Goal: Information Seeking & Learning: Learn about a topic

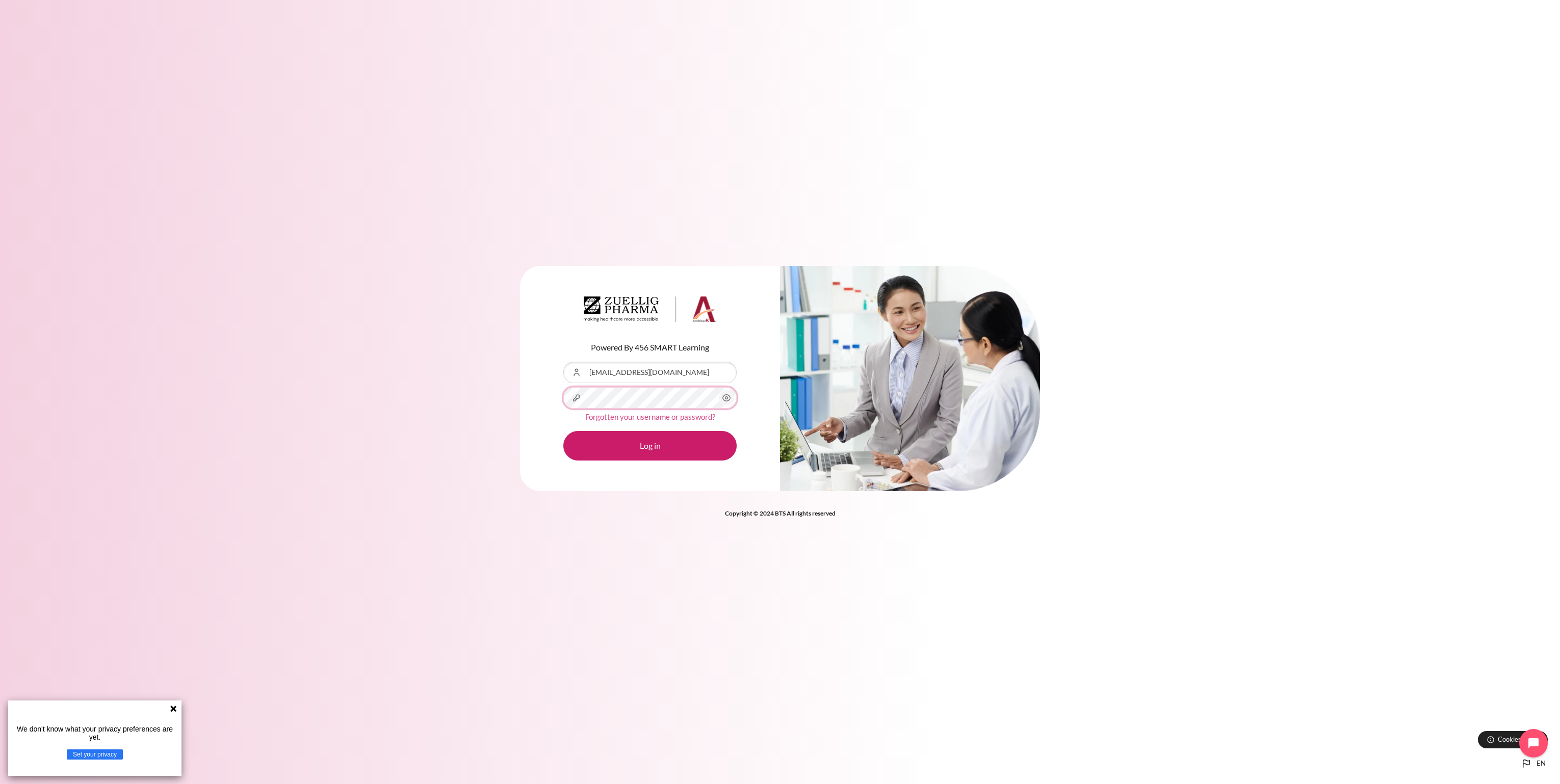
click at [563, 431] on button "Log in" at bounding box center [650, 446] width 174 height 30
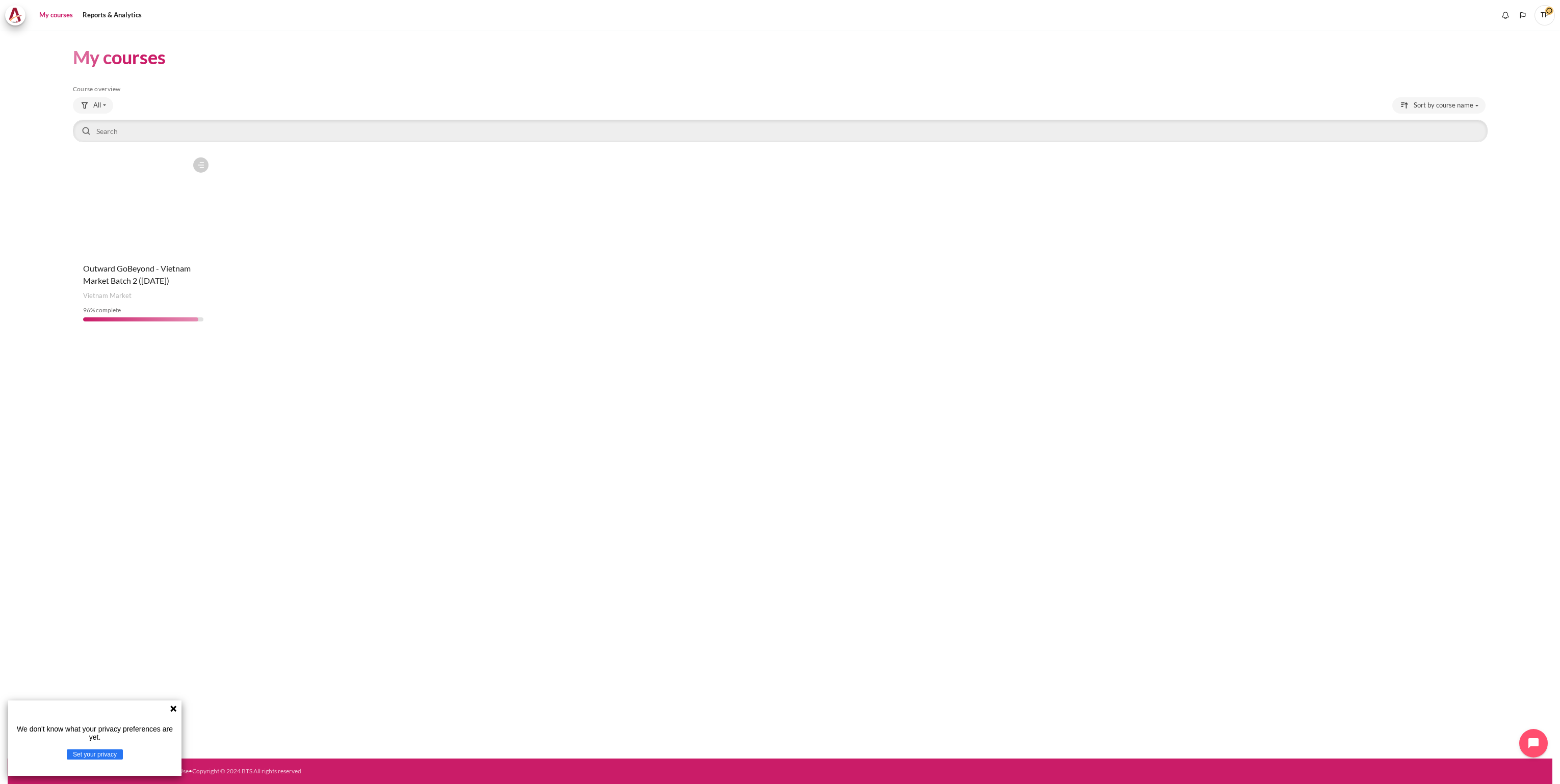
click at [162, 178] on figure "Content" at bounding box center [143, 203] width 141 height 102
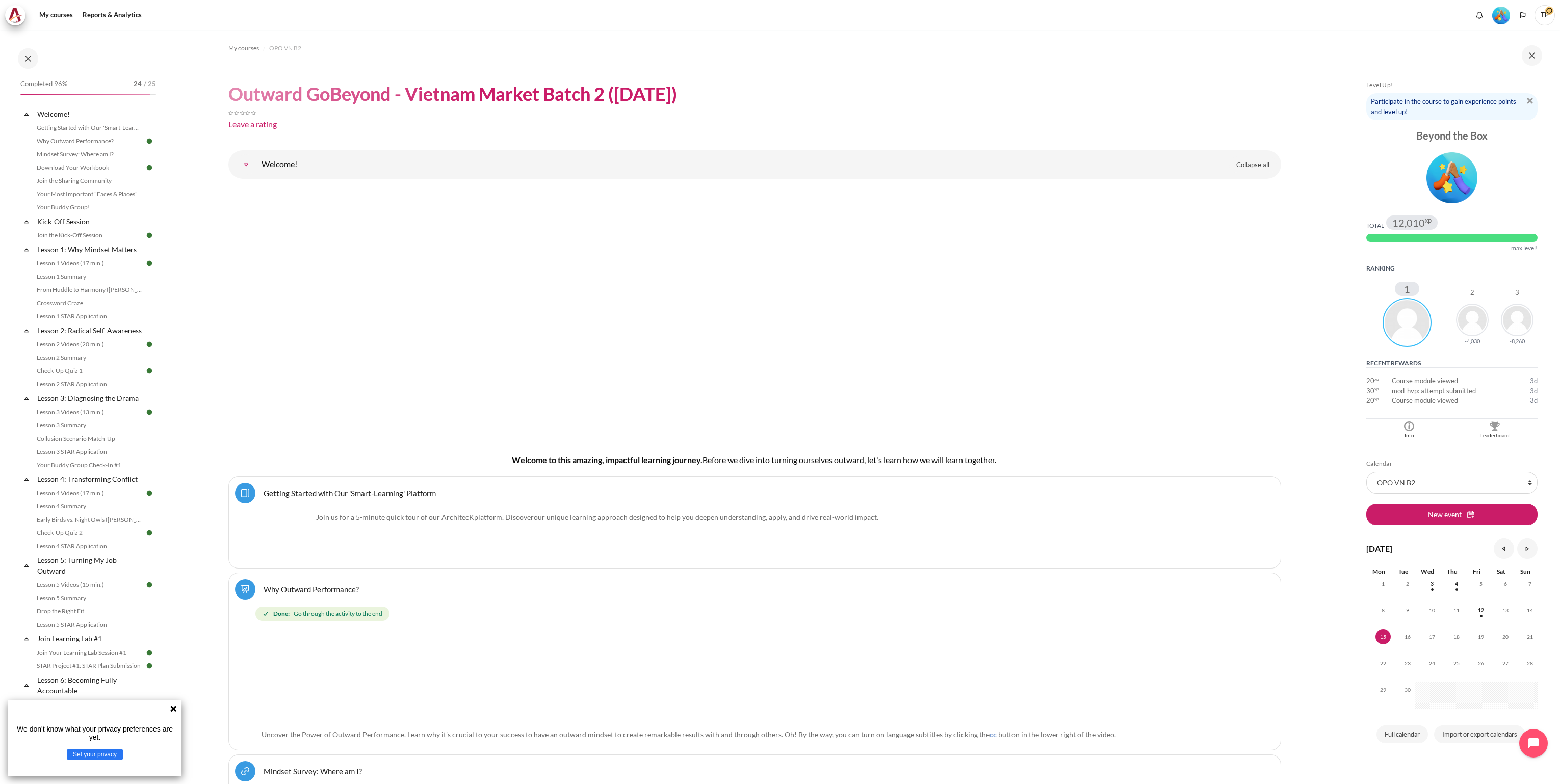
click at [1501, 13] on img "Level #5" at bounding box center [1501, 15] width 18 height 18
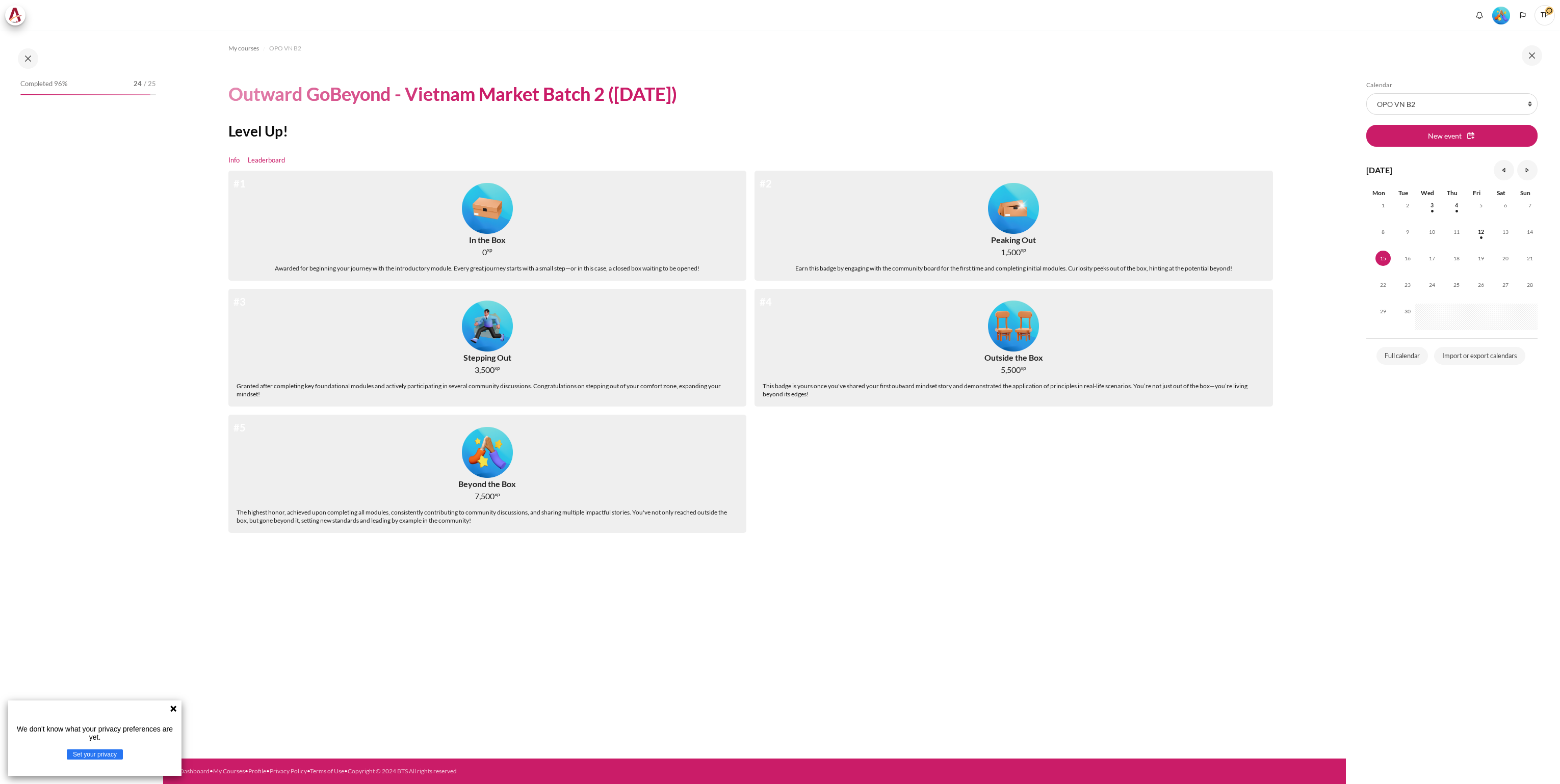
click at [271, 156] on link "Leaderboard" at bounding box center [266, 161] width 37 height 10
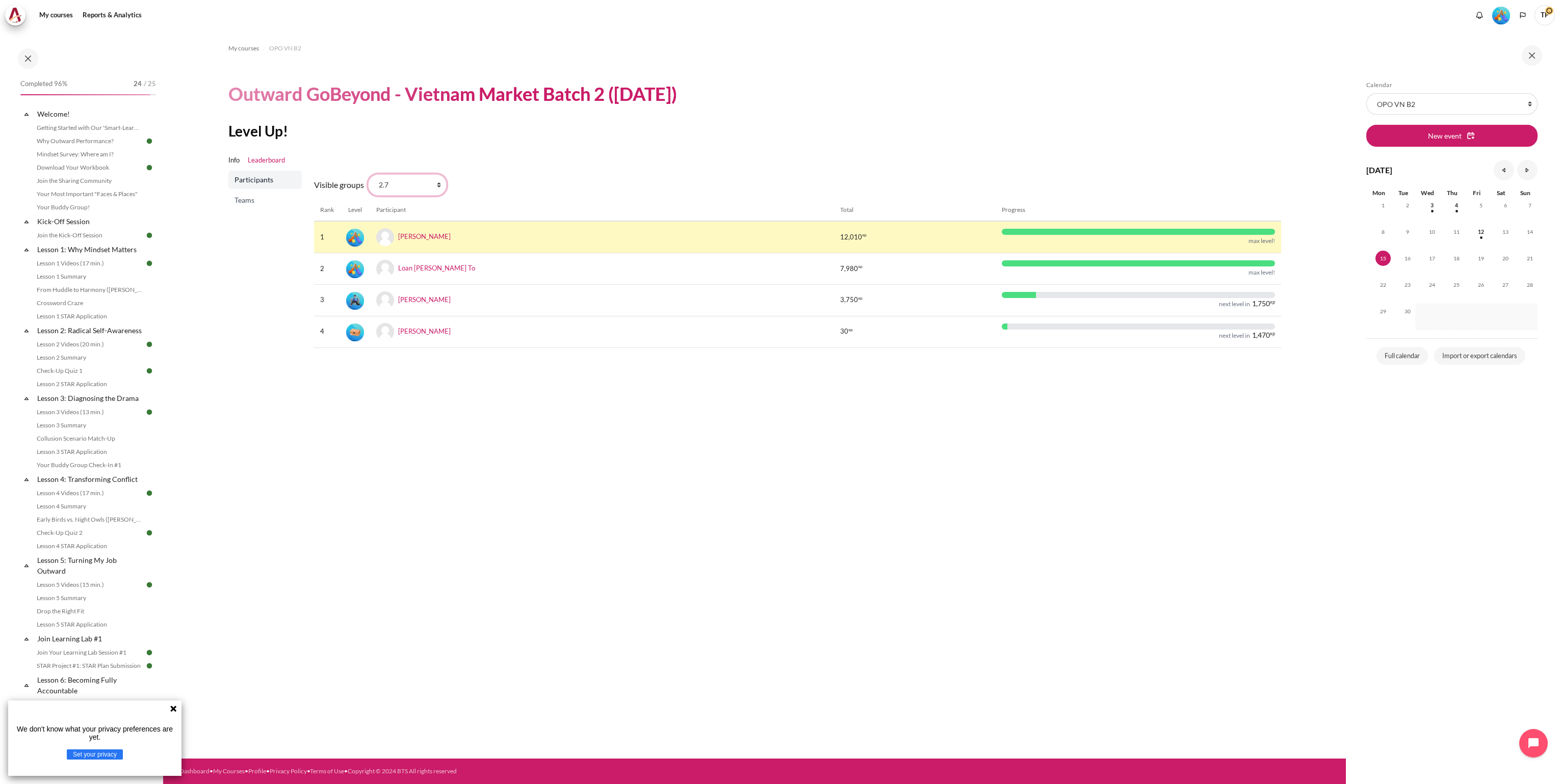
click at [438, 186] on select "All participants 2.7 2.1 2.2 2.3 2.4 2.5 2.6 2.8" at bounding box center [407, 185] width 78 height 22
select select "4951"
click at [368, 174] on select "All participants 2.7 2.1 2.2 2.3 2.4 2.5 2.6 2.8" at bounding box center [407, 185] width 78 height 22
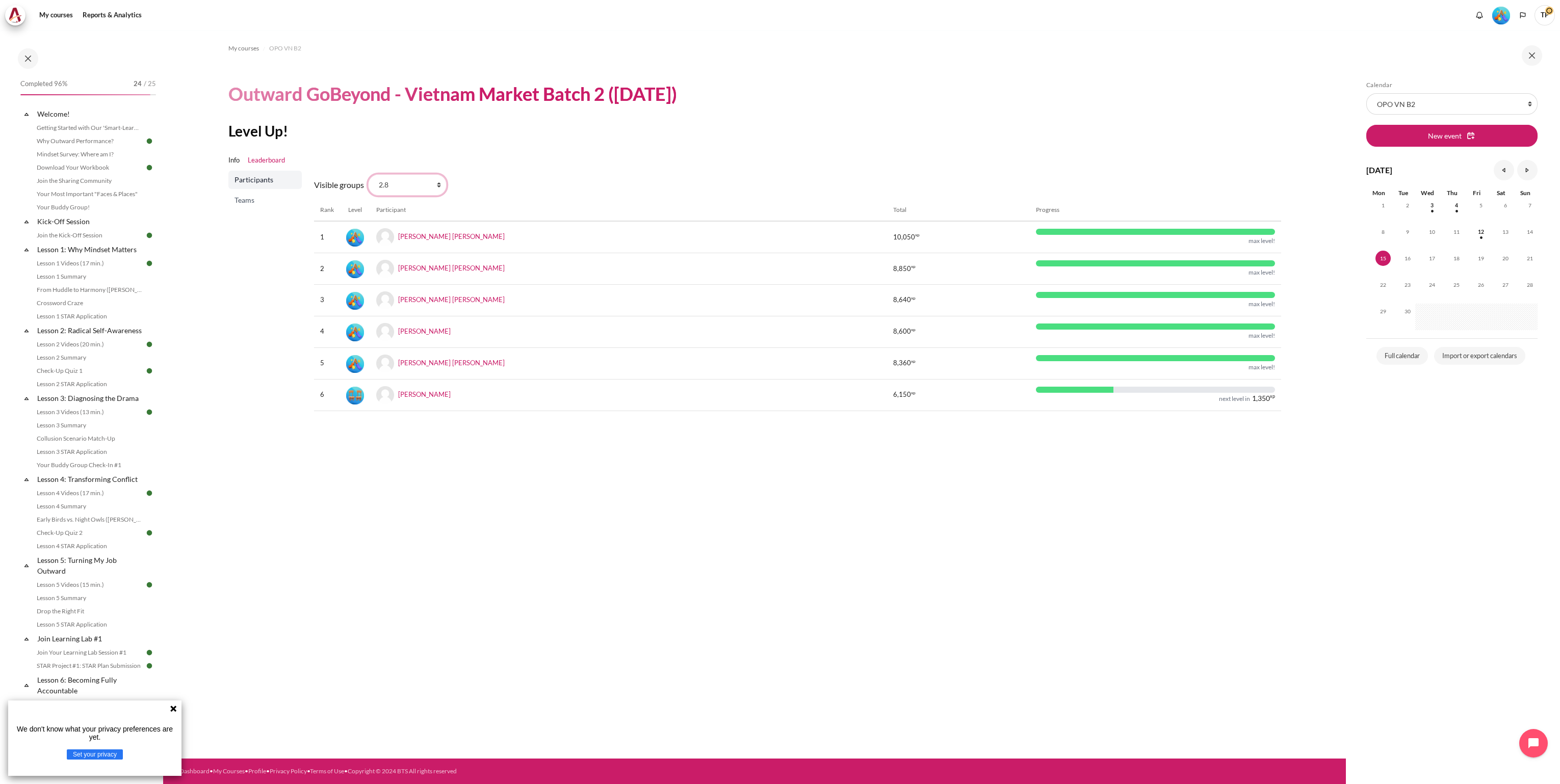
click at [438, 185] on select "All participants 2.7 2.1 2.2 2.3 2.4 2.5 2.6 2.8" at bounding box center [407, 185] width 78 height 22
select select "4949"
click at [368, 174] on select "All participants 2.7 2.1 2.2 2.3 2.4 2.5 2.6 2.8" at bounding box center [407, 185] width 78 height 22
click at [438, 187] on select "All participants 2.7 2.1 2.2 2.3 2.4 2.5 2.6 2.8" at bounding box center [407, 185] width 78 height 22
select select "4948"
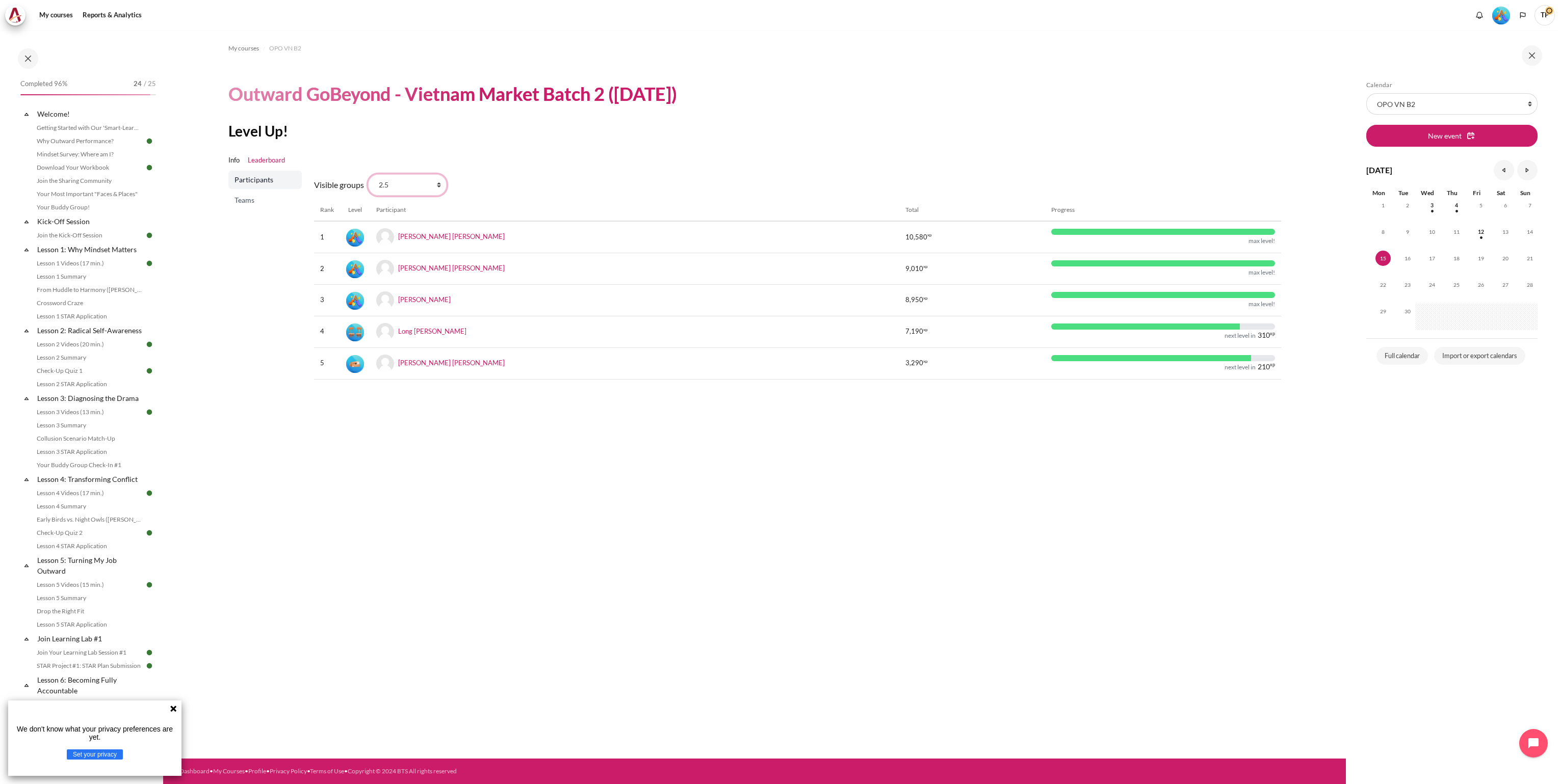
click at [368, 174] on select "All participants 2.7 2.1 2.2 2.3 2.4 2.5 2.6 2.8" at bounding box center [407, 185] width 78 height 22
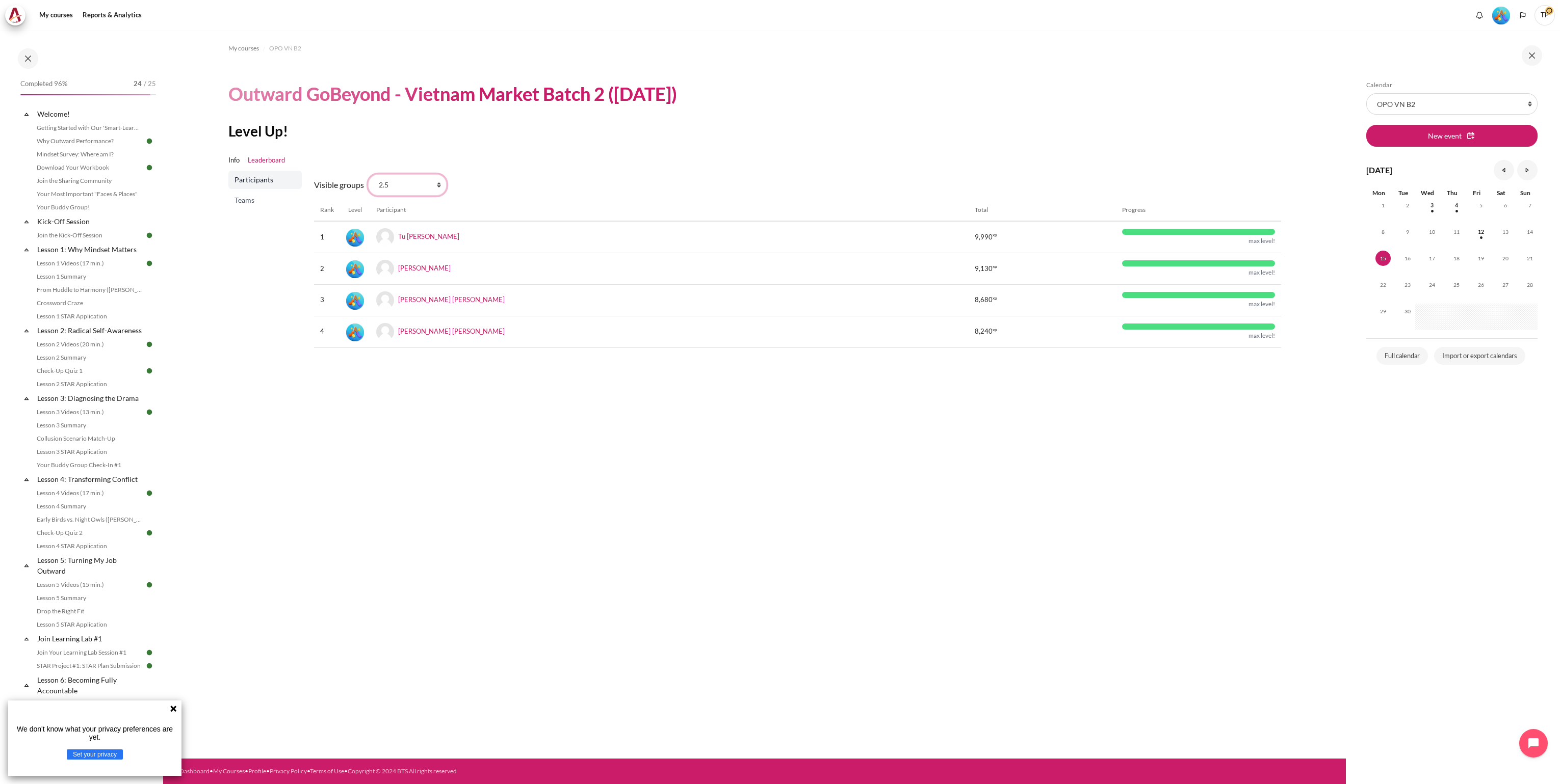
click at [437, 187] on select "All participants 2.7 2.1 2.2 2.3 2.4 2.5 2.6 2.8" at bounding box center [407, 185] width 78 height 22
select select "4947"
click at [368, 174] on select "All participants 2.7 2.1 2.2 2.3 2.4 2.5 2.6 2.8" at bounding box center [407, 185] width 78 height 22
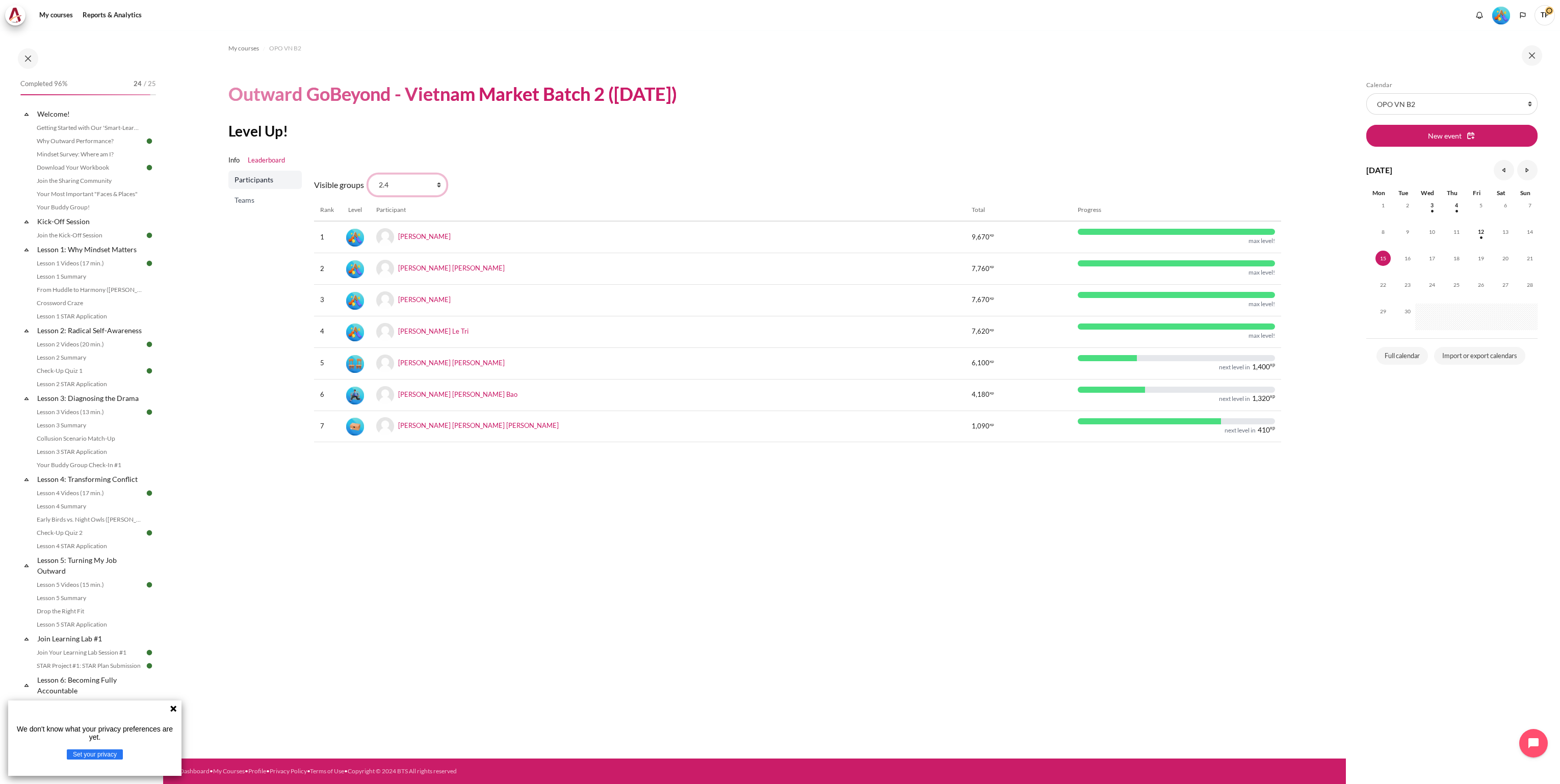
drag, startPoint x: 439, startPoint y: 188, endPoint x: 432, endPoint y: 196, distance: 10.6
click at [439, 188] on select "All participants 2.7 2.1 2.2 2.3 2.4 2.5 2.6 2.8" at bounding box center [407, 185] width 78 height 22
select select "4946"
click at [368, 174] on select "All participants 2.7 2.1 2.2 2.3 2.4 2.5 2.6 2.8" at bounding box center [407, 185] width 78 height 22
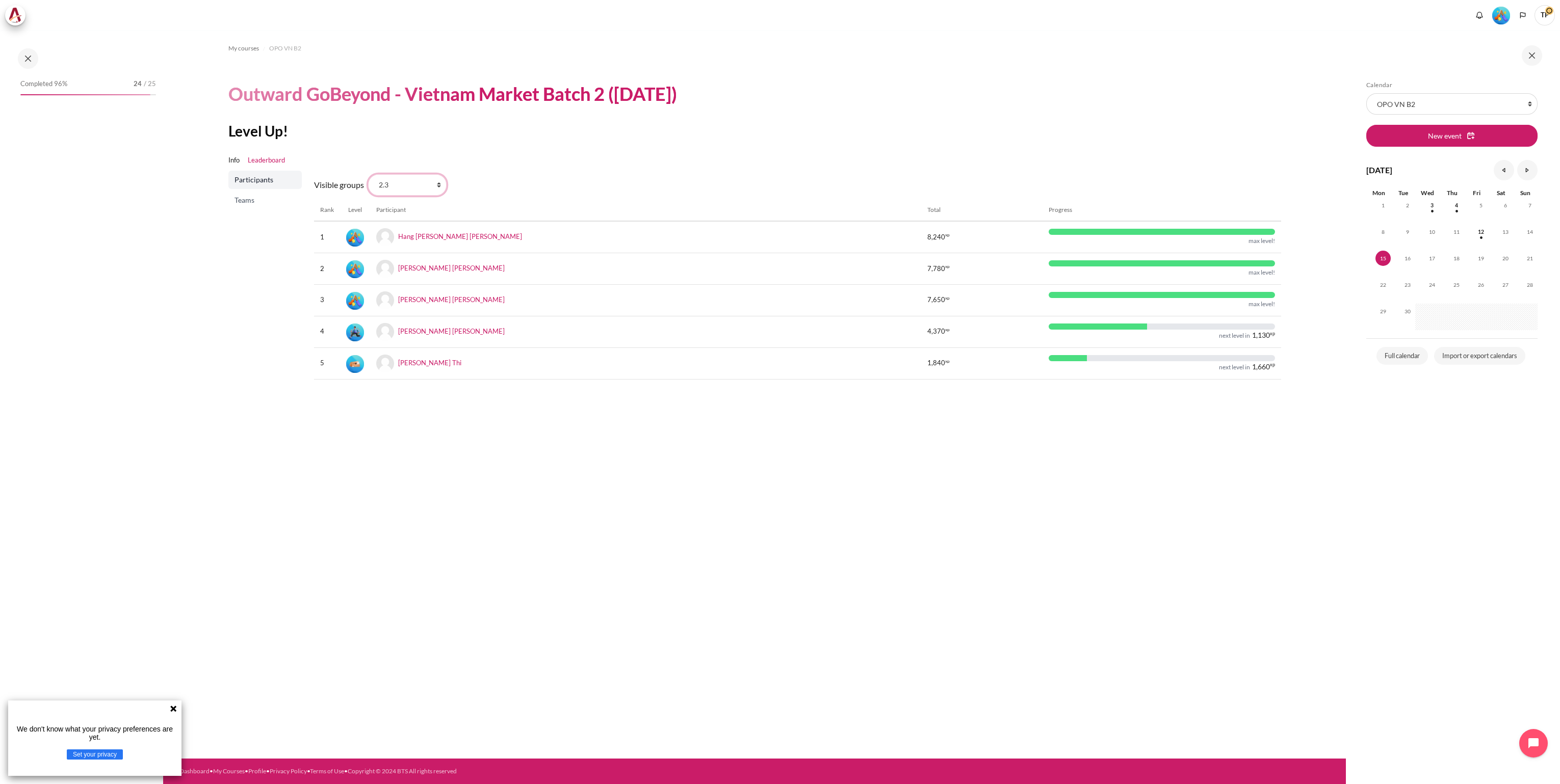
click at [438, 185] on select "All participants 2.7 2.1 2.2 2.3 2.4 2.5 2.6 2.8" at bounding box center [407, 185] width 78 height 22
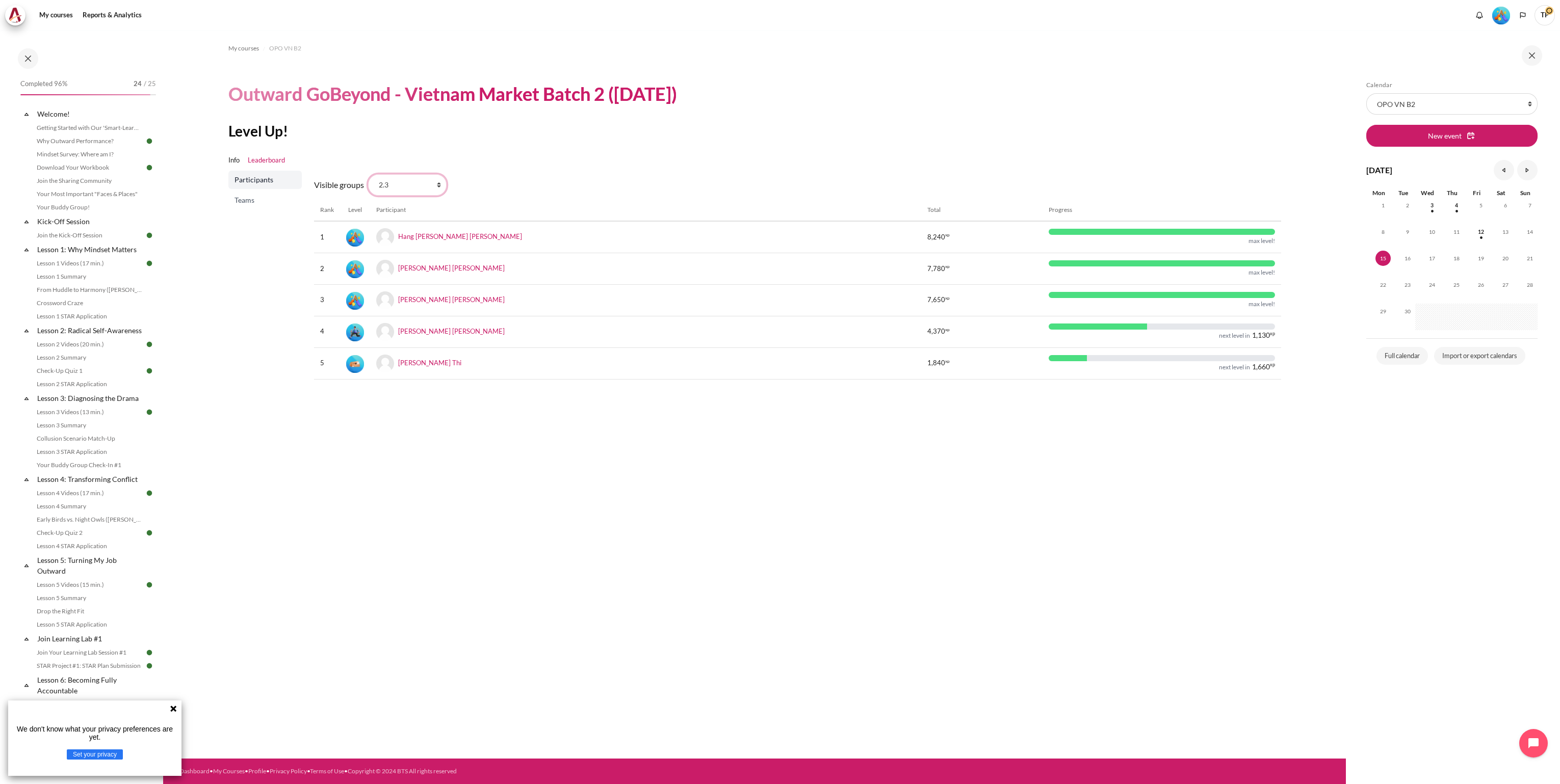
click at [368, 174] on select "All participants 2.7 2.1 2.2 2.3 2.4 2.5 2.6 2.8" at bounding box center [407, 185] width 78 height 22
click at [438, 186] on select "All participants 2.7 2.1 2.2 2.3 2.4 2.5 2.6 2.8" at bounding box center [407, 185] width 78 height 22
select select "4944"
click at [368, 174] on select "All participants 2.7 2.1 2.2 2.3 2.4 2.5 2.6 2.8" at bounding box center [407, 185] width 78 height 22
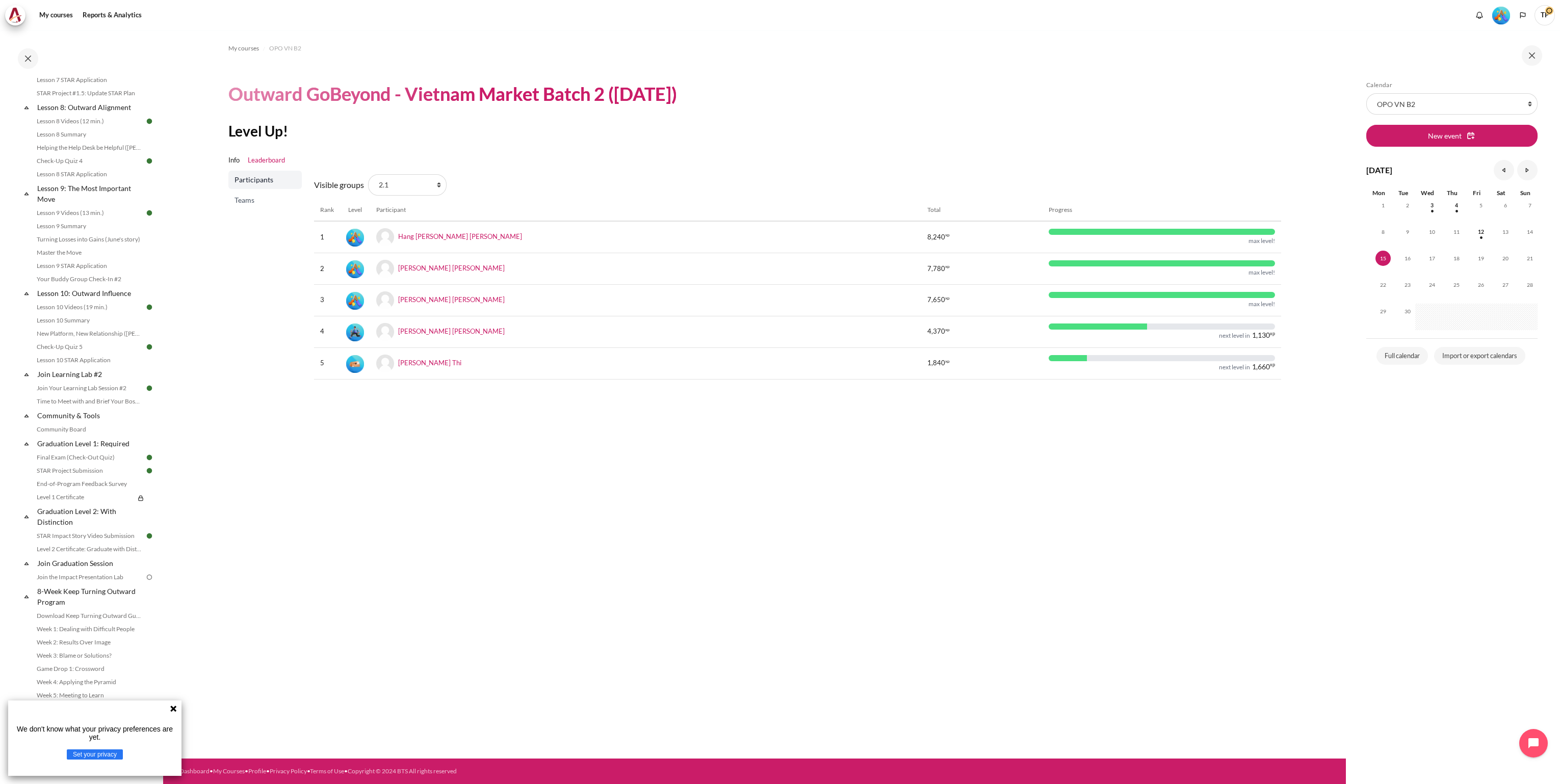
click at [174, 711] on icon at bounding box center [173, 709] width 8 height 8
click at [75, 749] on link "Week 8: Living Outward" at bounding box center [89, 749] width 111 height 12
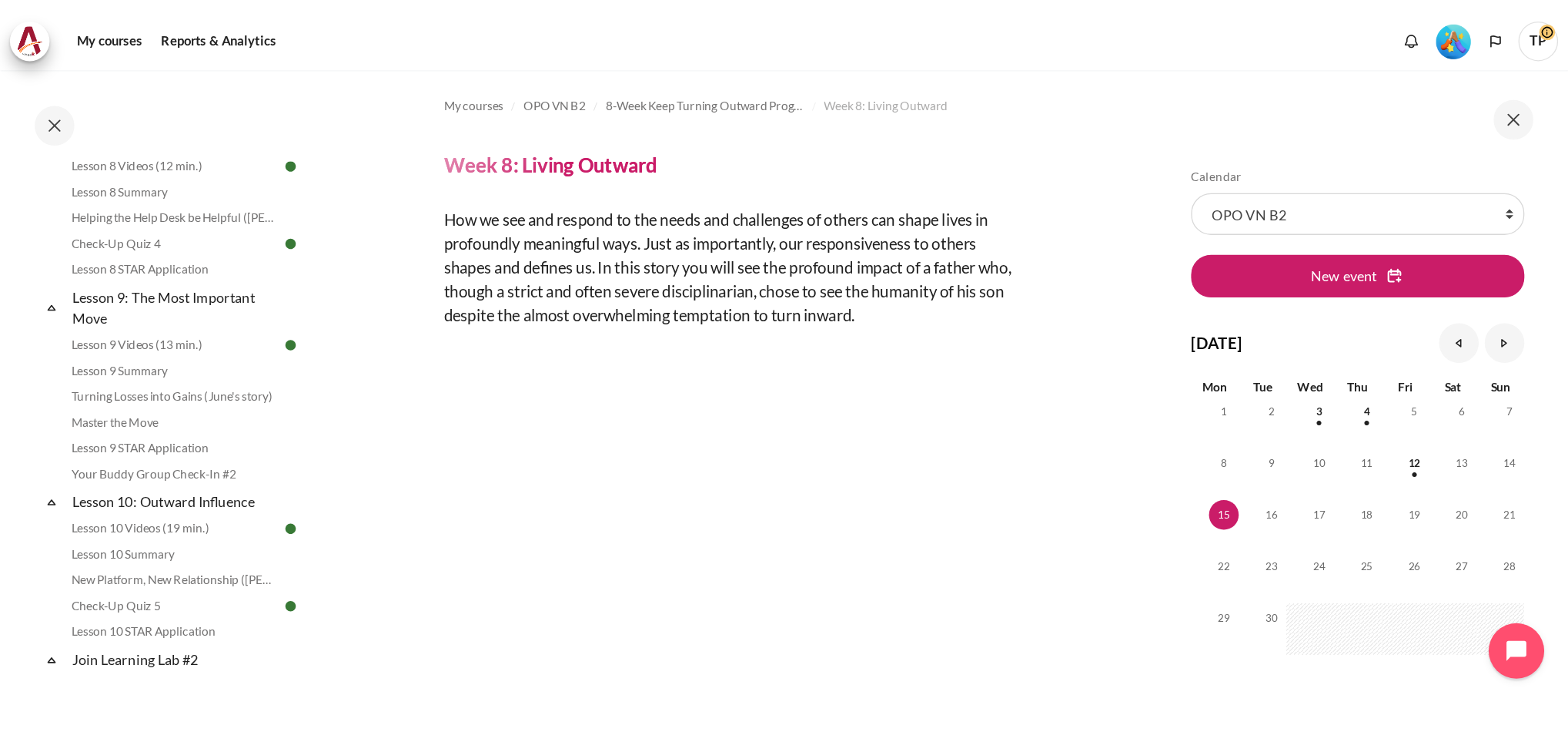
scroll to position [1211, 0]
